Goal: Task Accomplishment & Management: Manage account settings

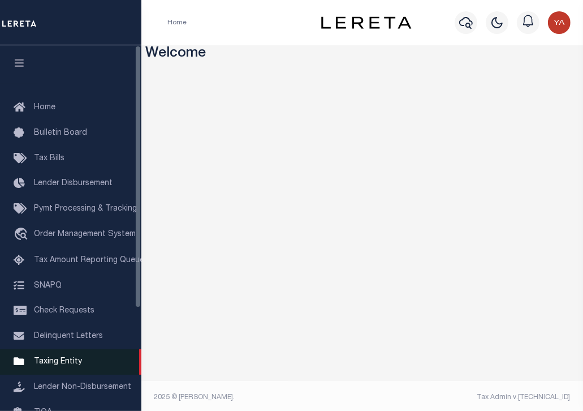
click at [67, 365] on span "Taxing Entity" at bounding box center [58, 361] width 48 height 8
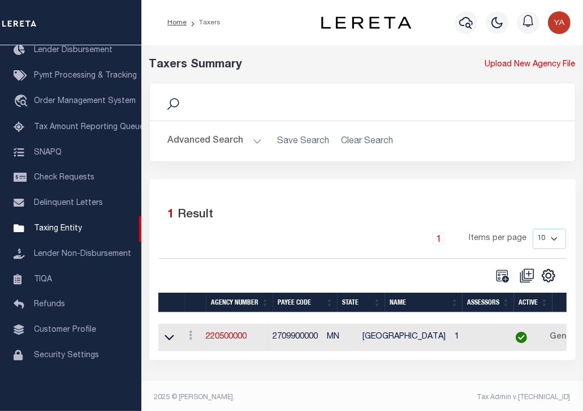
scroll to position [4, 0]
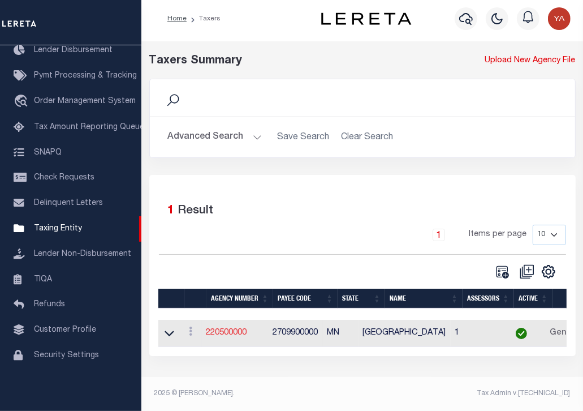
click at [224, 336] on link "220500000" at bounding box center [226, 333] width 41 height 8
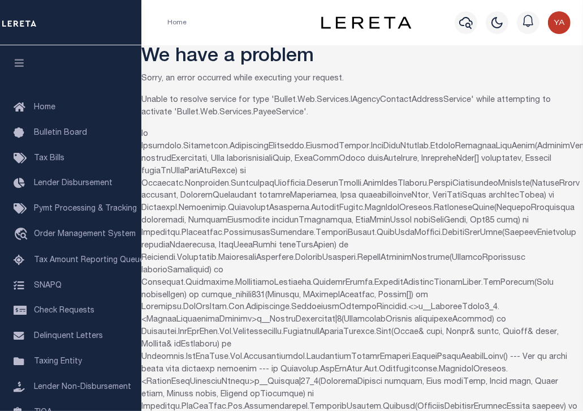
click at [393, 100] on p "Unable to resolve service for type 'Bullet.Web.Services.IAgencyContactAddressSe…" at bounding box center [362, 106] width 442 height 25
copy p "IAgencyContactAddressService"
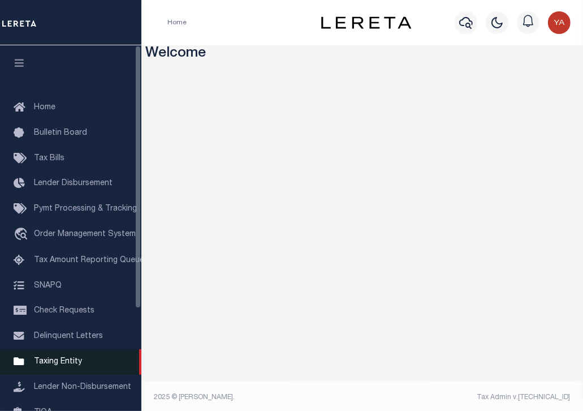
click at [63, 365] on span "Taxing Entity" at bounding box center [58, 361] width 48 height 8
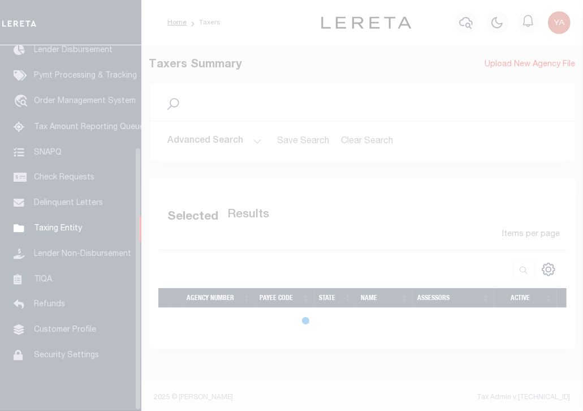
scroll to position [142, 0]
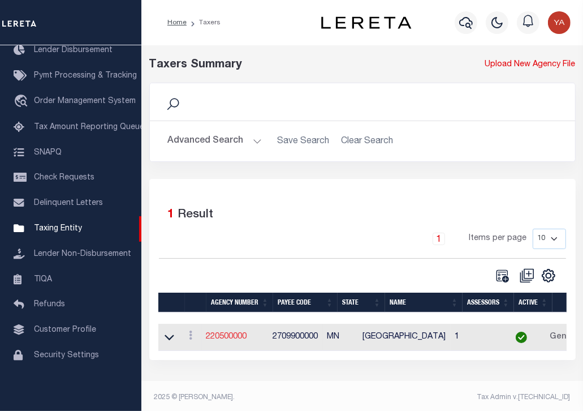
click at [239, 340] on link "220500000" at bounding box center [226, 337] width 41 height 8
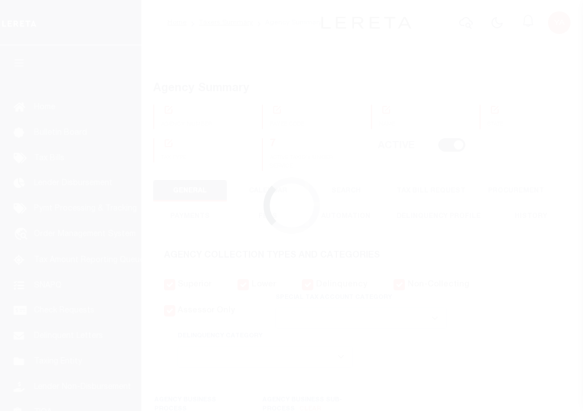
select select
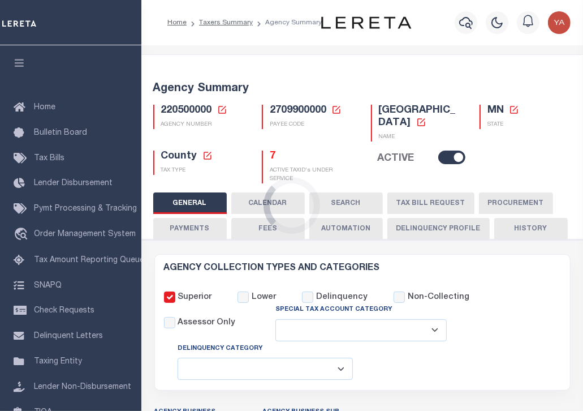
checkbox input "false"
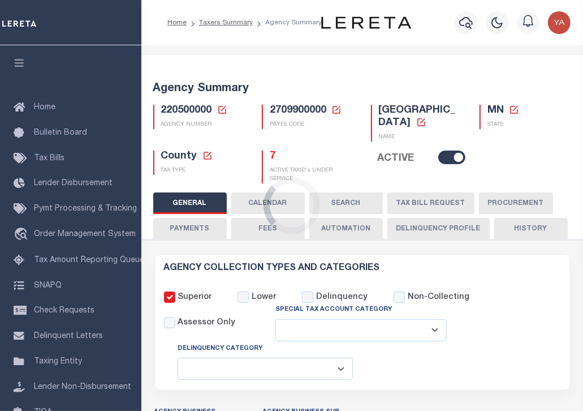
type input "2709900000"
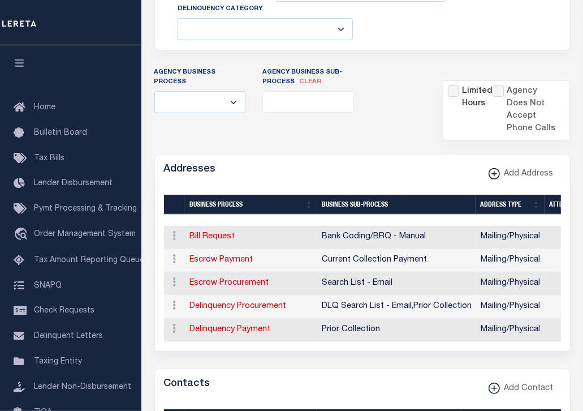
scroll to position [396, 0]
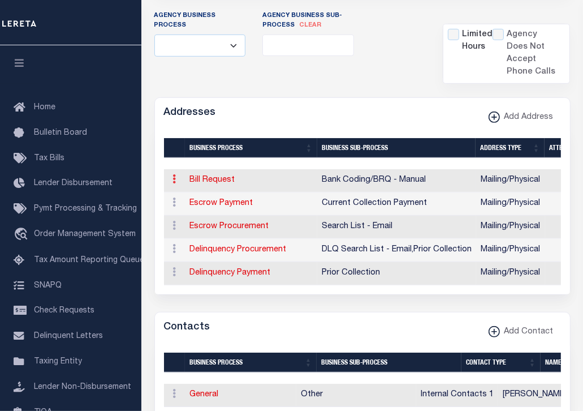
click at [173, 181] on icon at bounding box center [174, 178] width 3 height 9
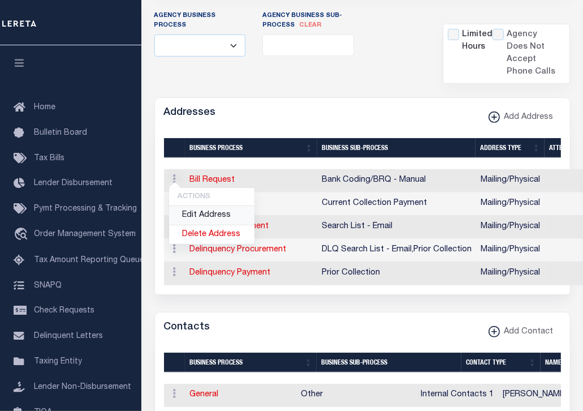
click at [189, 214] on link "Edit Address" at bounding box center [211, 215] width 85 height 19
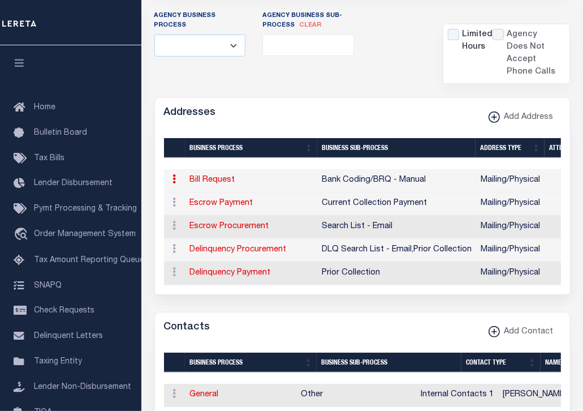
scroll to position [357, 0]
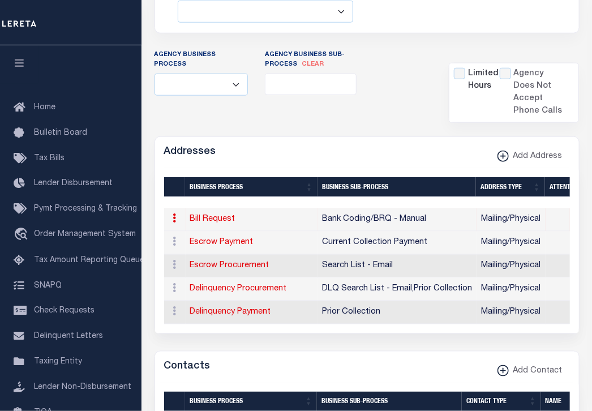
select select "2"
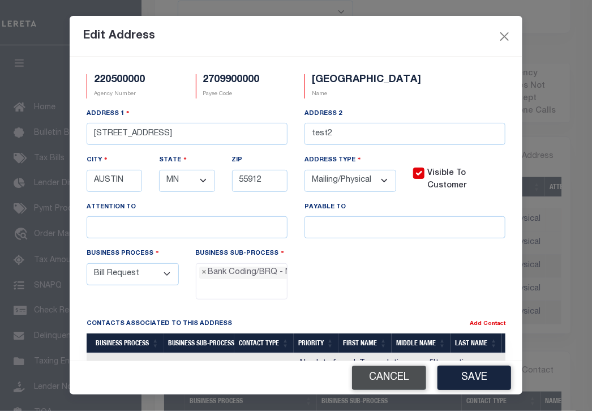
click at [395, 378] on button "Cancel" at bounding box center [389, 377] width 74 height 24
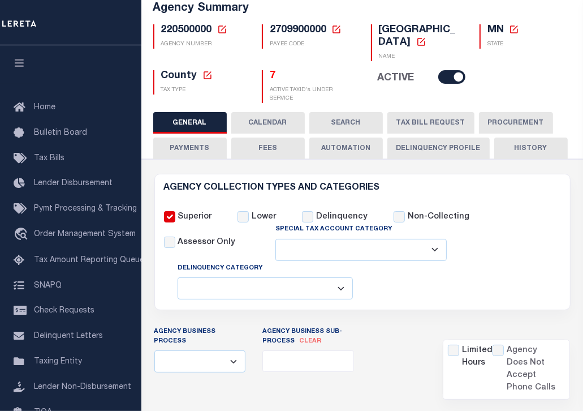
scroll to position [74, 0]
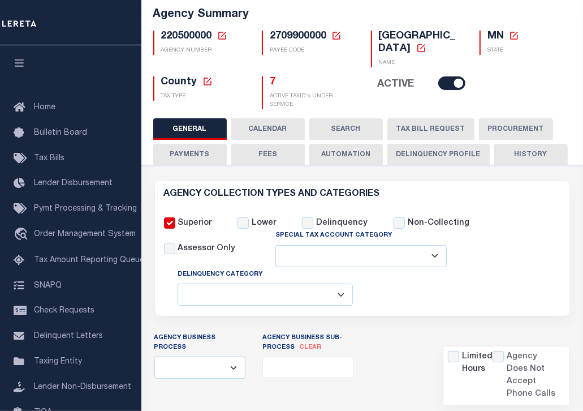
click at [185, 157] on button "PAYMENTS" at bounding box center [190, 154] width 74 height 21
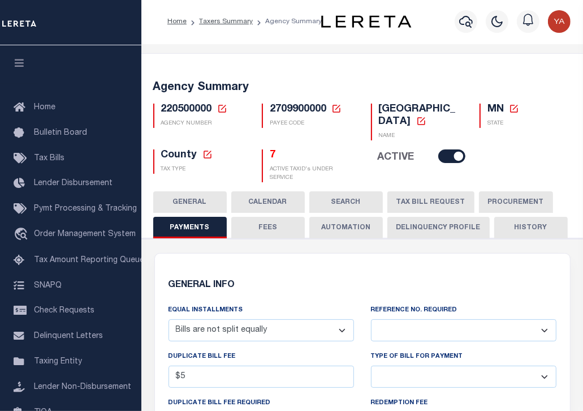
scroll to position [0, 0]
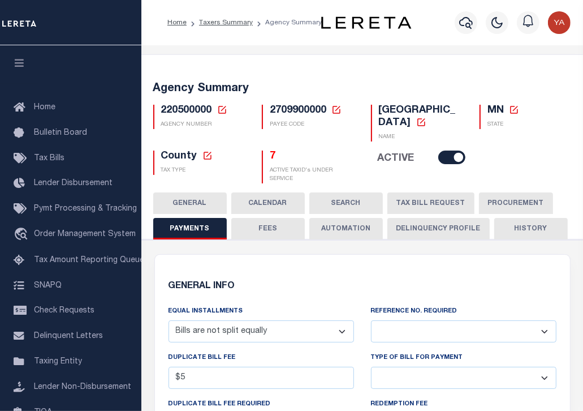
click at [421, 199] on button "TAX BILL REQUEST" at bounding box center [430, 202] width 87 height 21
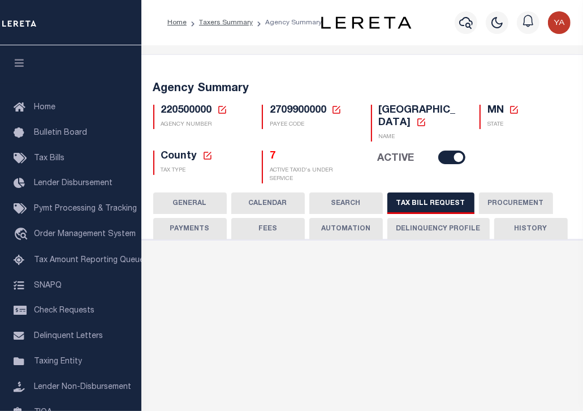
select select "27"
select select "22"
select select "true"
select select "14"
select select "1"
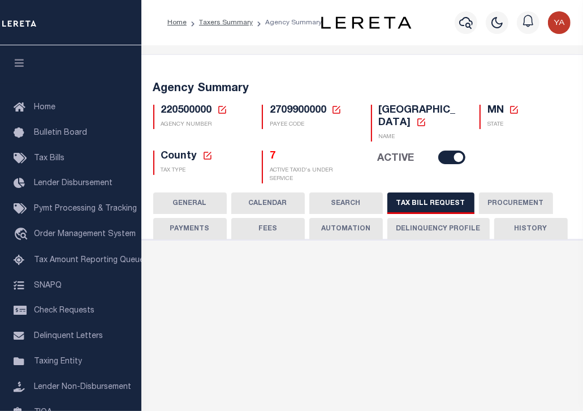
select select
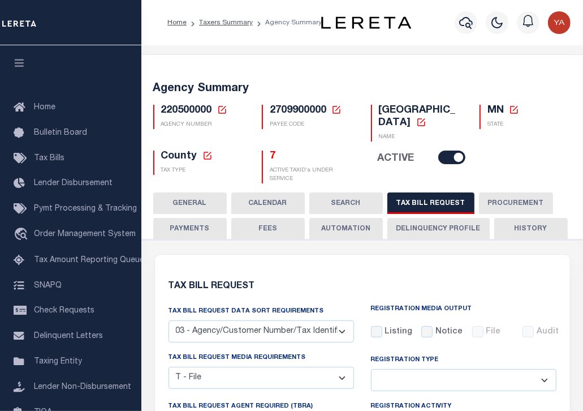
click at [192, 206] on button "GENERAL" at bounding box center [190, 202] width 74 height 21
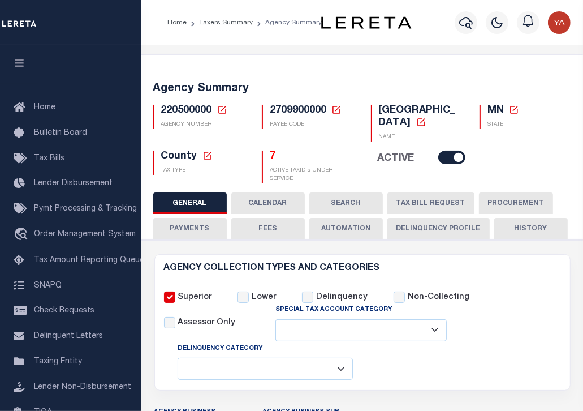
scroll to position [396, 0]
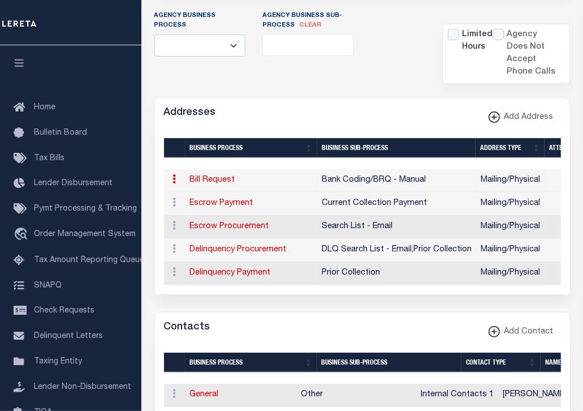
click at [173, 178] on icon at bounding box center [174, 178] width 3 height 9
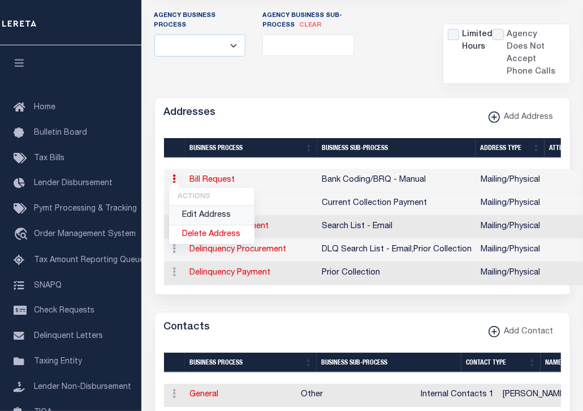
click at [190, 212] on link "Edit Address" at bounding box center [211, 215] width 85 height 19
select select
select select "1"
checkbox input "false"
select select
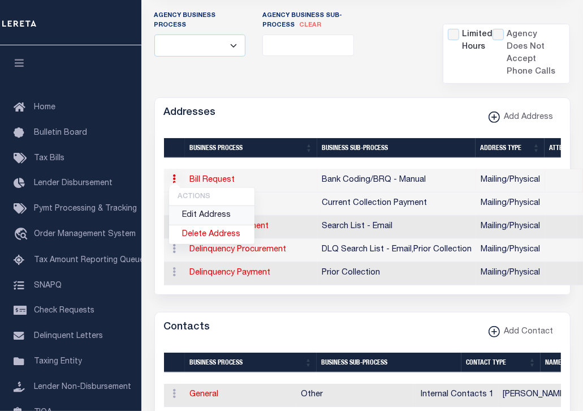
select select
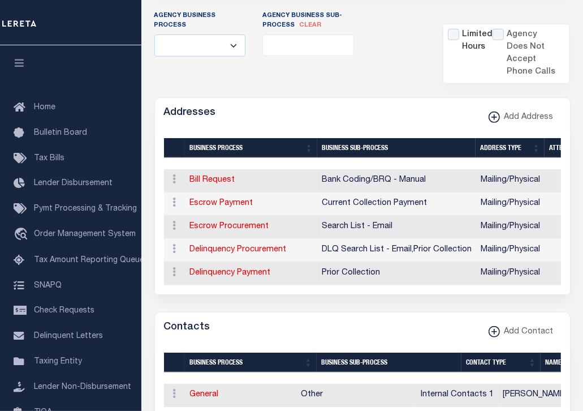
type input "[STREET_ADDRESS]"
type input "test2"
type input "AUSTIN"
select select "MN"
type input "55912"
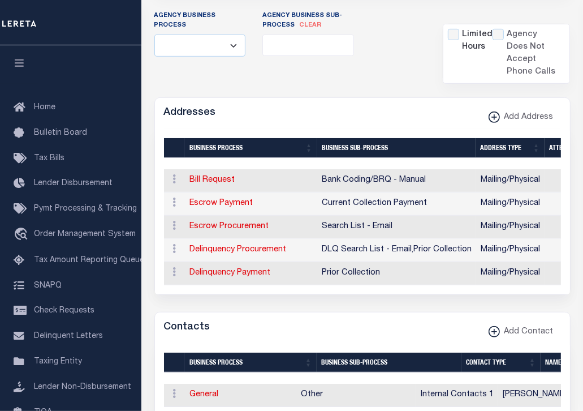
select select "5"
checkbox input "true"
select select "1"
select select "2"
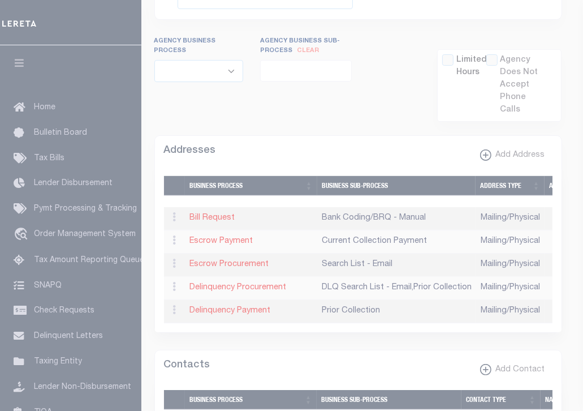
scroll to position [357, 0]
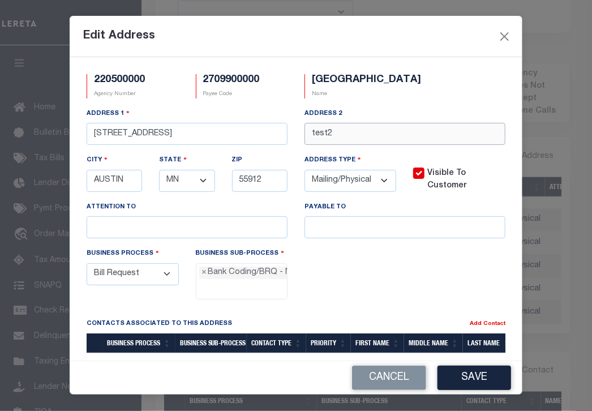
click at [338, 145] on input "test2" at bounding box center [404, 134] width 201 height 22
type input "test3"
click at [388, 329] on div "220500000 Agency Number 2709900000 Payee Code [GEOGRAPHIC_DATA] Name Address [S…" at bounding box center [296, 208] width 452 height 303
click at [461, 382] on button "Save" at bounding box center [474, 377] width 74 height 24
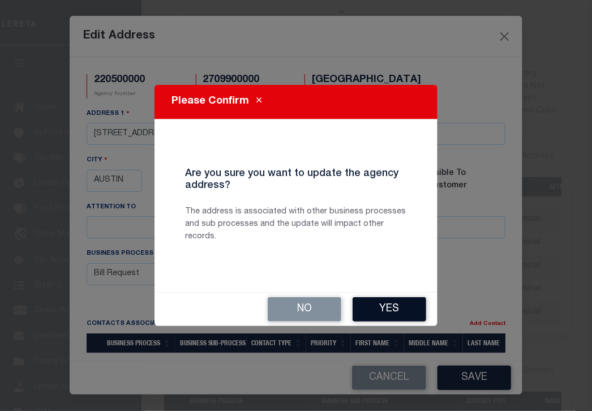
click at [384, 300] on button "Yes" at bounding box center [389, 309] width 74 height 24
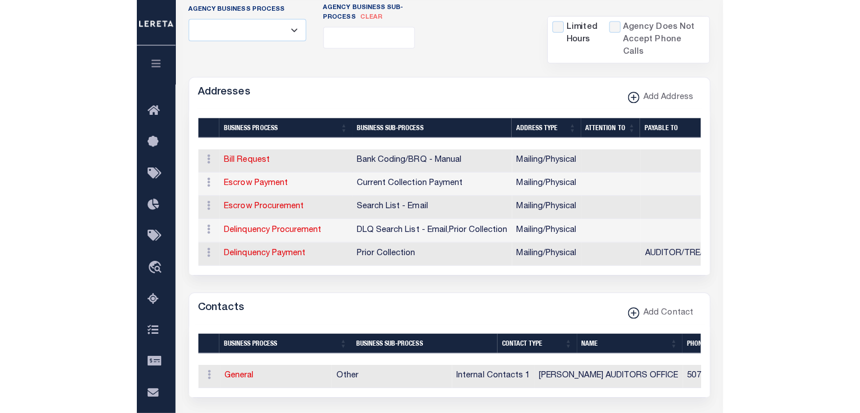
scroll to position [277, 0]
